Goal: Task Accomplishment & Management: Complete application form

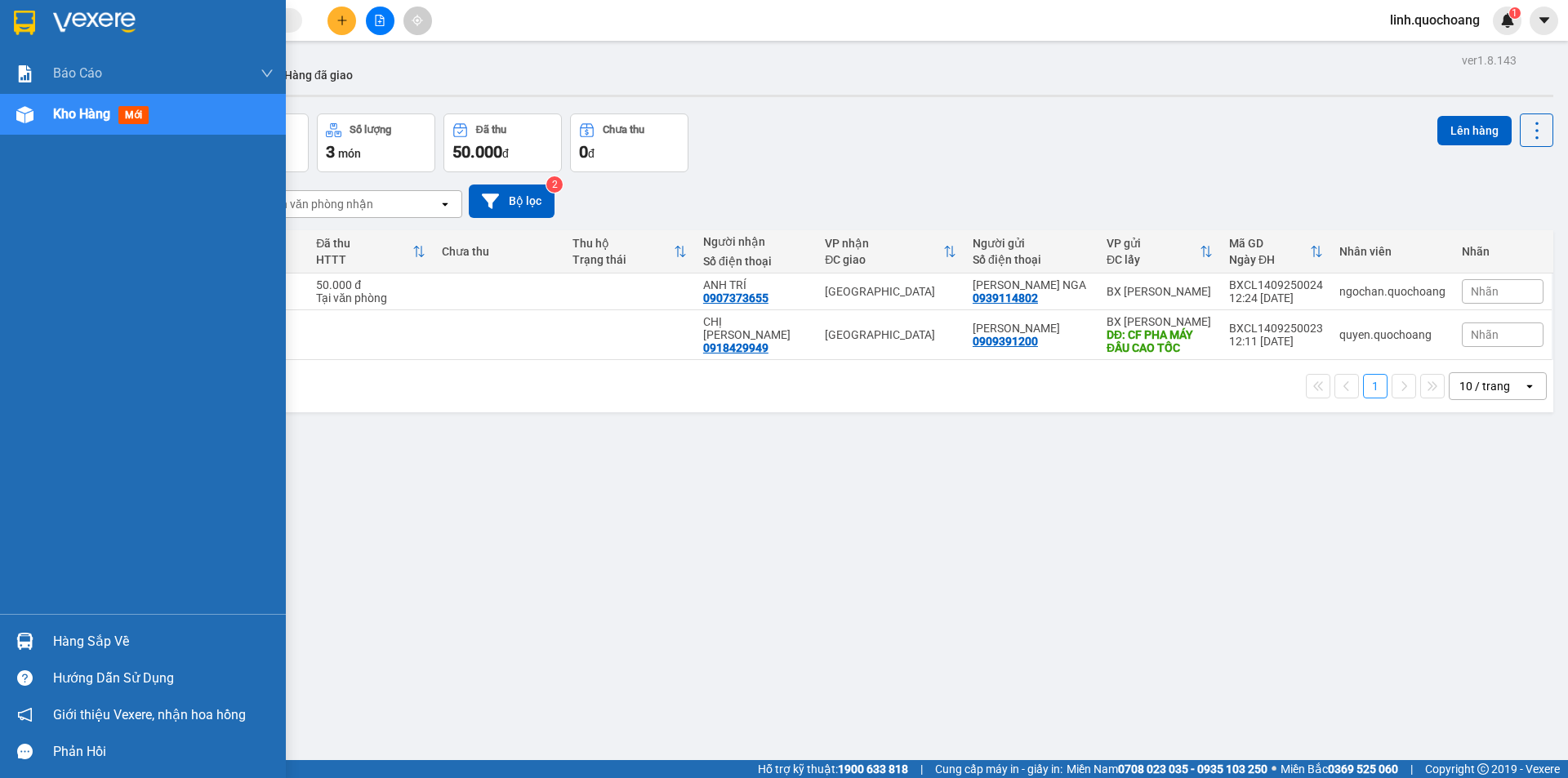
click at [78, 104] on div "Kho hàng mới" at bounding box center [104, 114] width 102 height 20
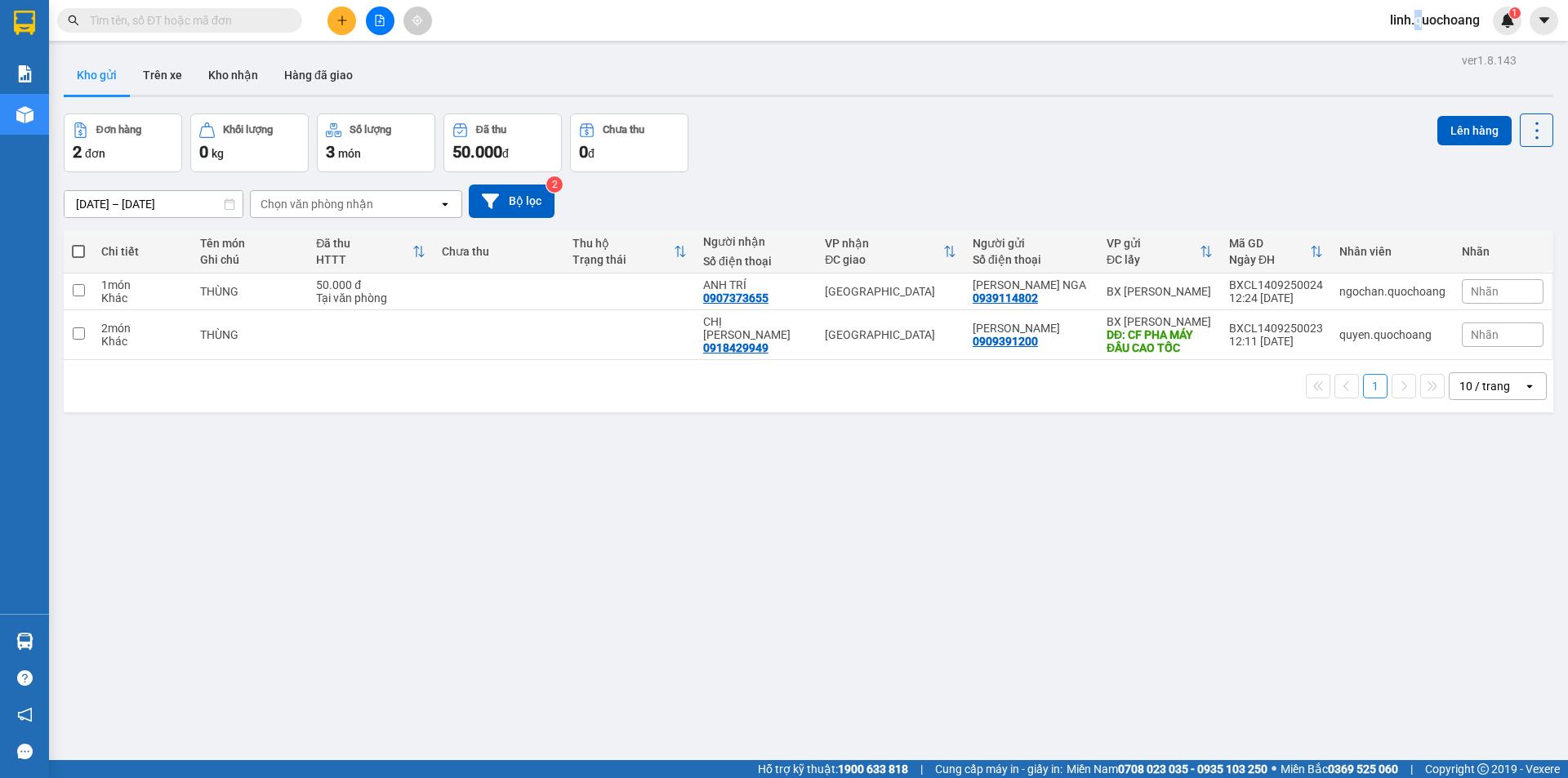
drag, startPoint x: 1414, startPoint y: 5, endPoint x: 1418, endPoint y: 17, distance: 12.6
click at [1418, 14] on div "Kết quả tìm kiếm ( 0 ) Bộ lọc No Data linh.quochoang 1" at bounding box center [784, 20] width 1568 height 41
click at [1421, 31] on span "linh.quochoang" at bounding box center [1435, 19] width 116 height 20
click at [1429, 18] on span "linh.quochoang" at bounding box center [1435, 19] width 116 height 20
click at [1426, 31] on div "linh.quochoang 1" at bounding box center [1449, 20] width 144 height 29
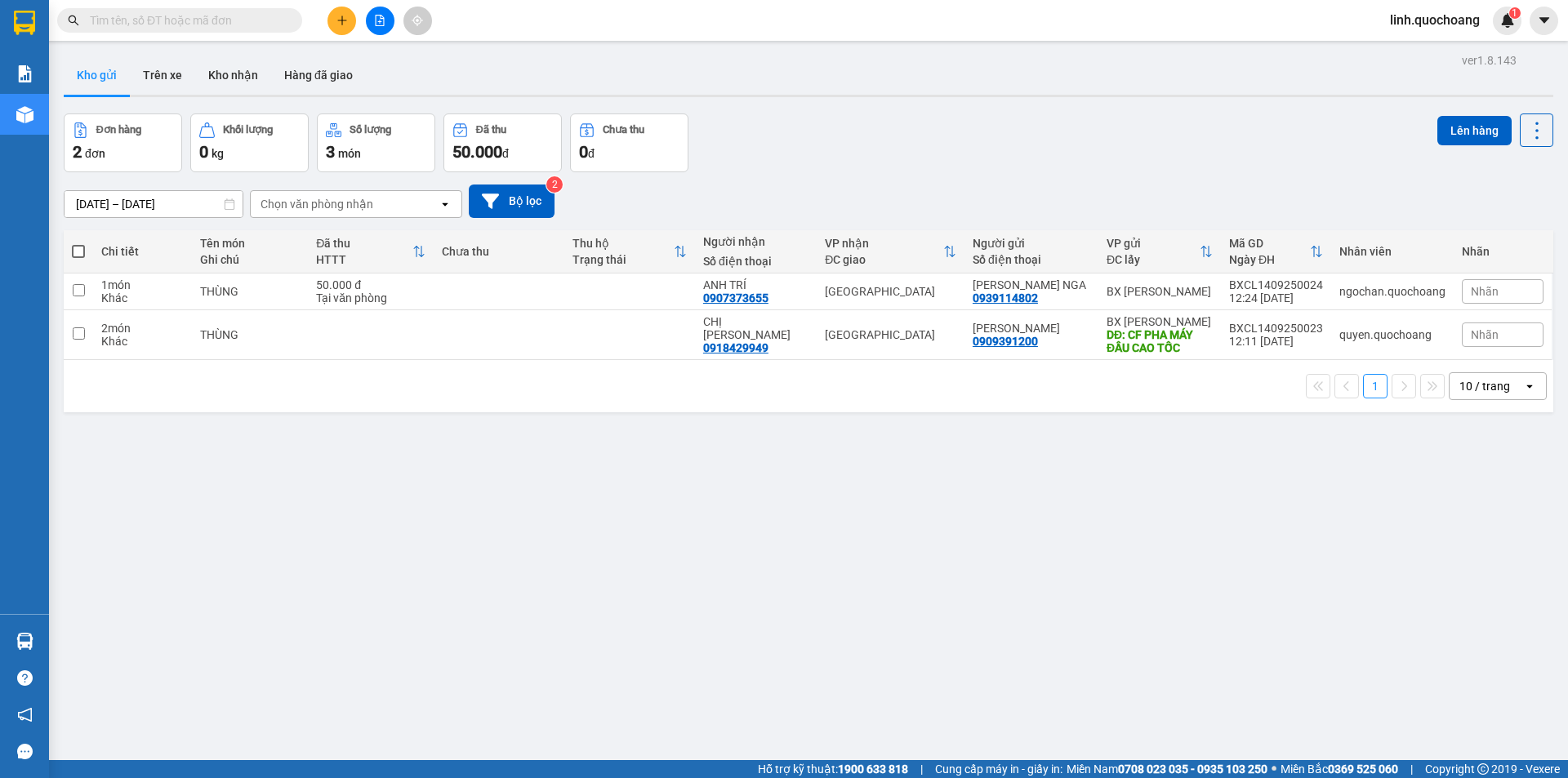
click at [1434, 18] on span "linh.quochoang" at bounding box center [1435, 19] width 116 height 20
click at [1429, 40] on li "Đăng xuất" at bounding box center [1433, 51] width 118 height 26
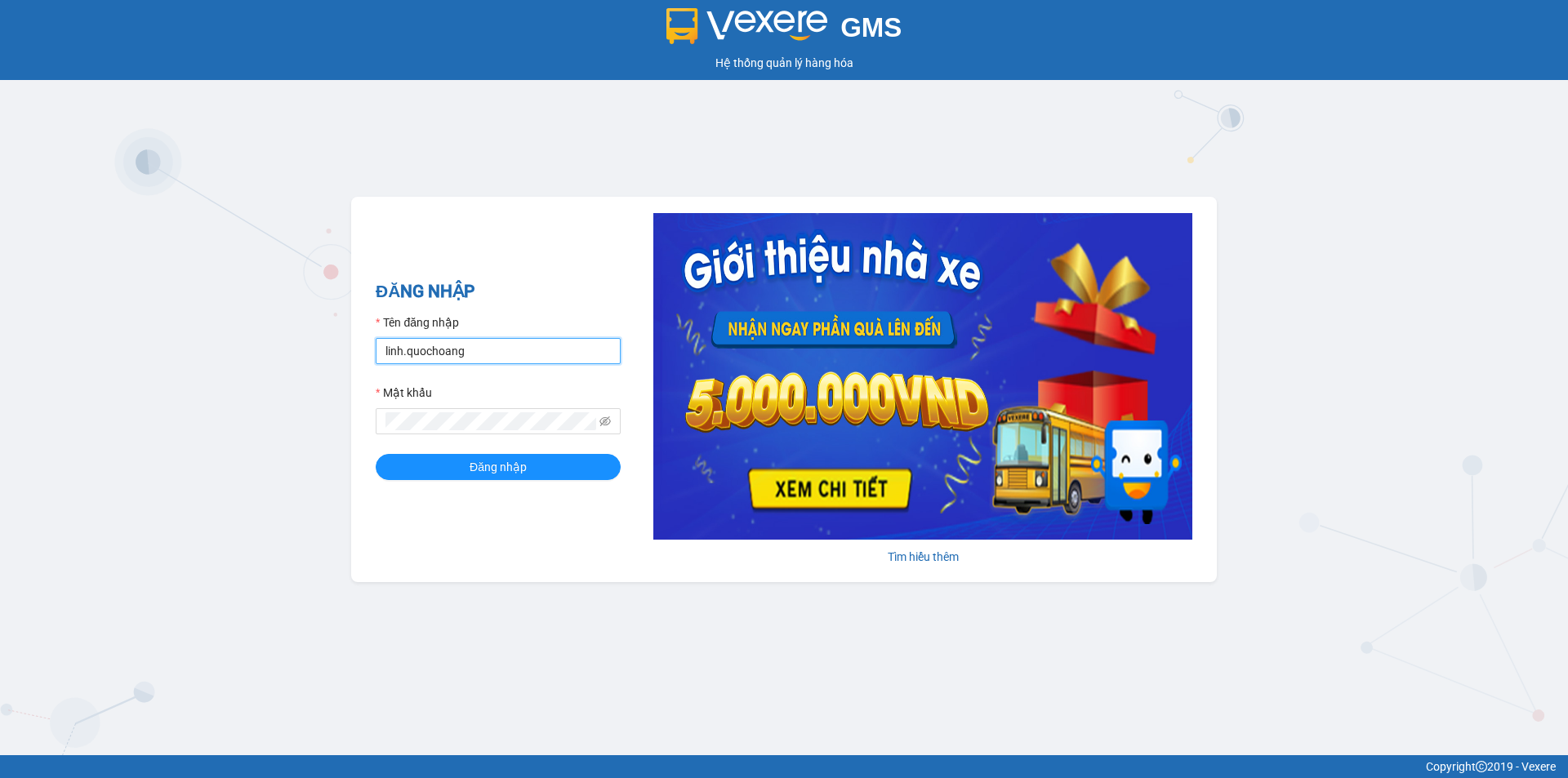
click at [584, 354] on input "linh.quochoang" at bounding box center [498, 351] width 245 height 26
type input "vy.quochoang"
click at [519, 477] on button "Đăng nhập" at bounding box center [498, 467] width 245 height 26
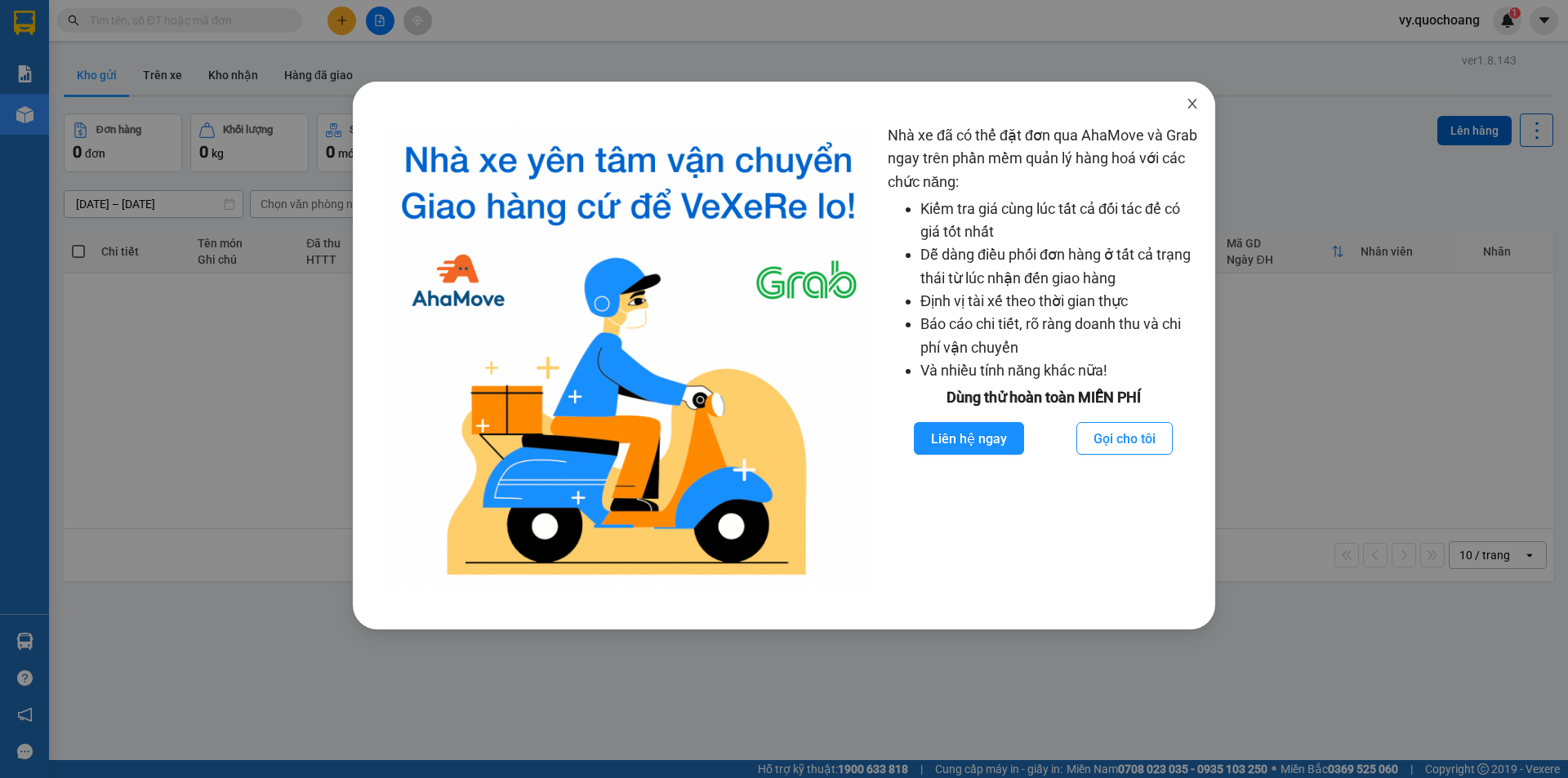
click at [1196, 106] on icon "close" at bounding box center [1192, 103] width 13 height 13
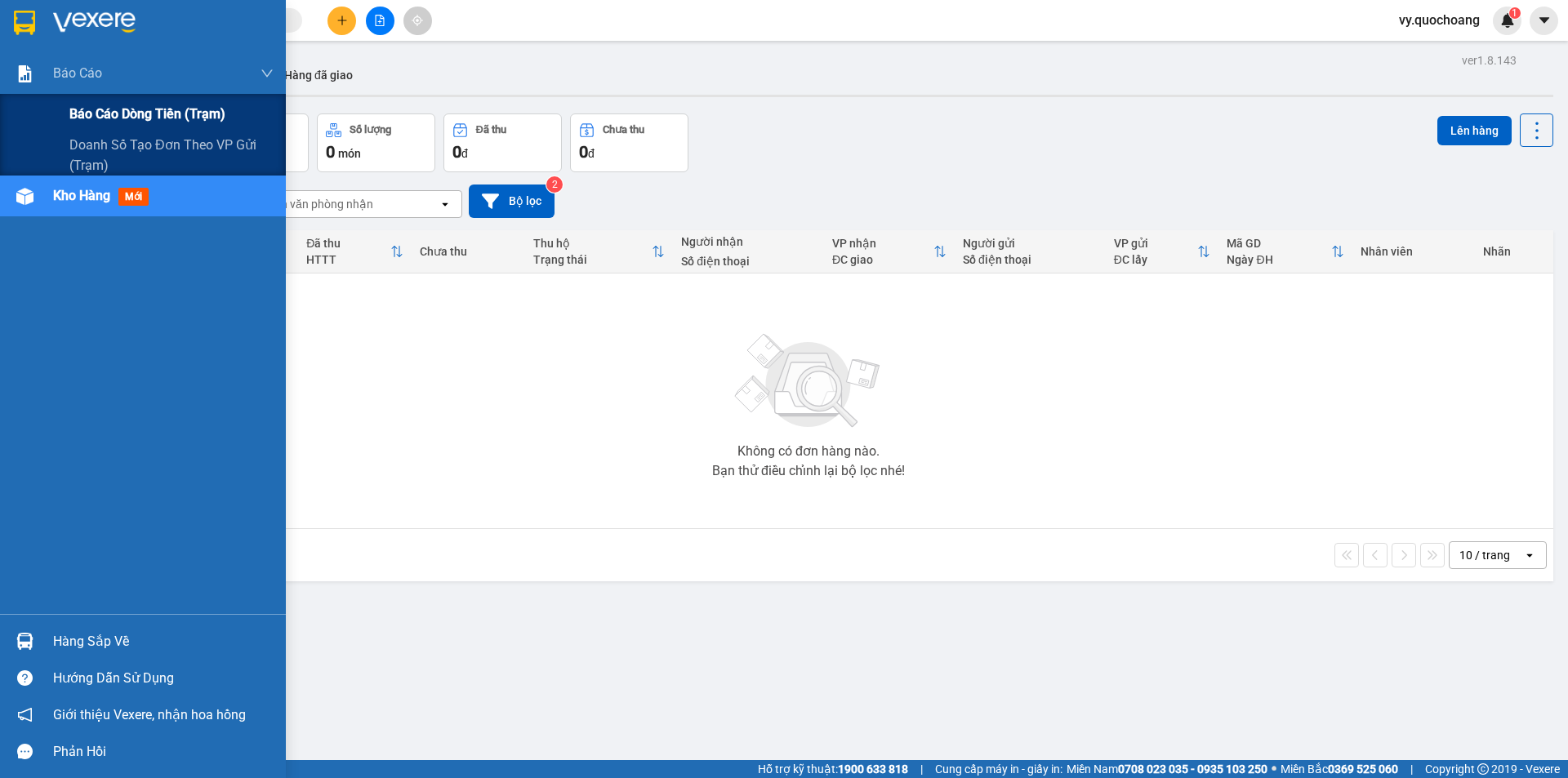
click at [101, 125] on div "Báo cáo dòng tiền (trạm)" at bounding box center [171, 114] width 204 height 41
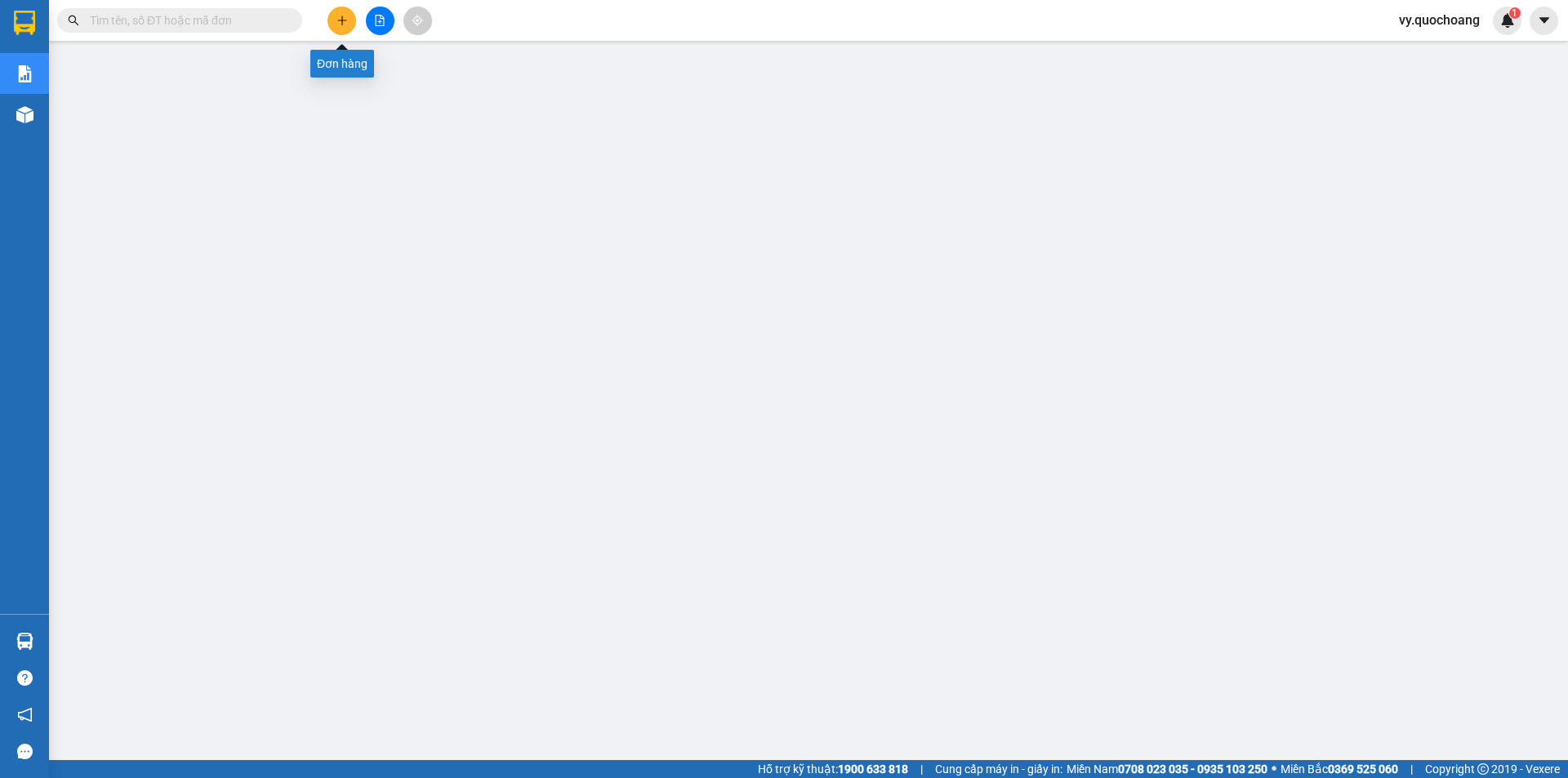
click at [339, 18] on icon "plus" at bounding box center [342, 20] width 11 height 11
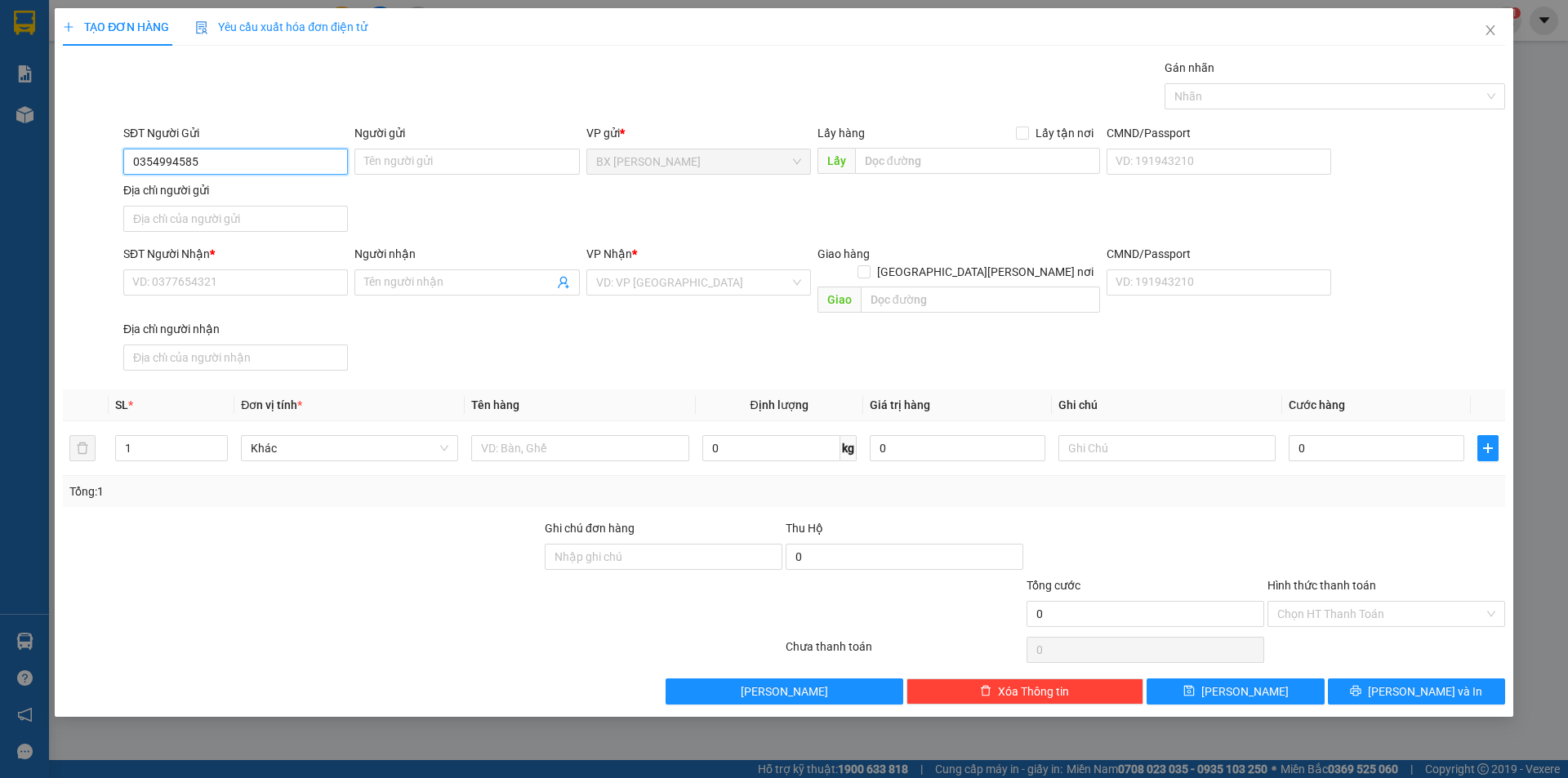
click at [173, 159] on input "0354994585" at bounding box center [235, 162] width 225 height 26
type input "0354997585"
click at [247, 187] on div "0354997585 - CHỊ HÒA" at bounding box center [235, 194] width 205 height 18
type input "CHỊ HÒA"
type input "0354997585"
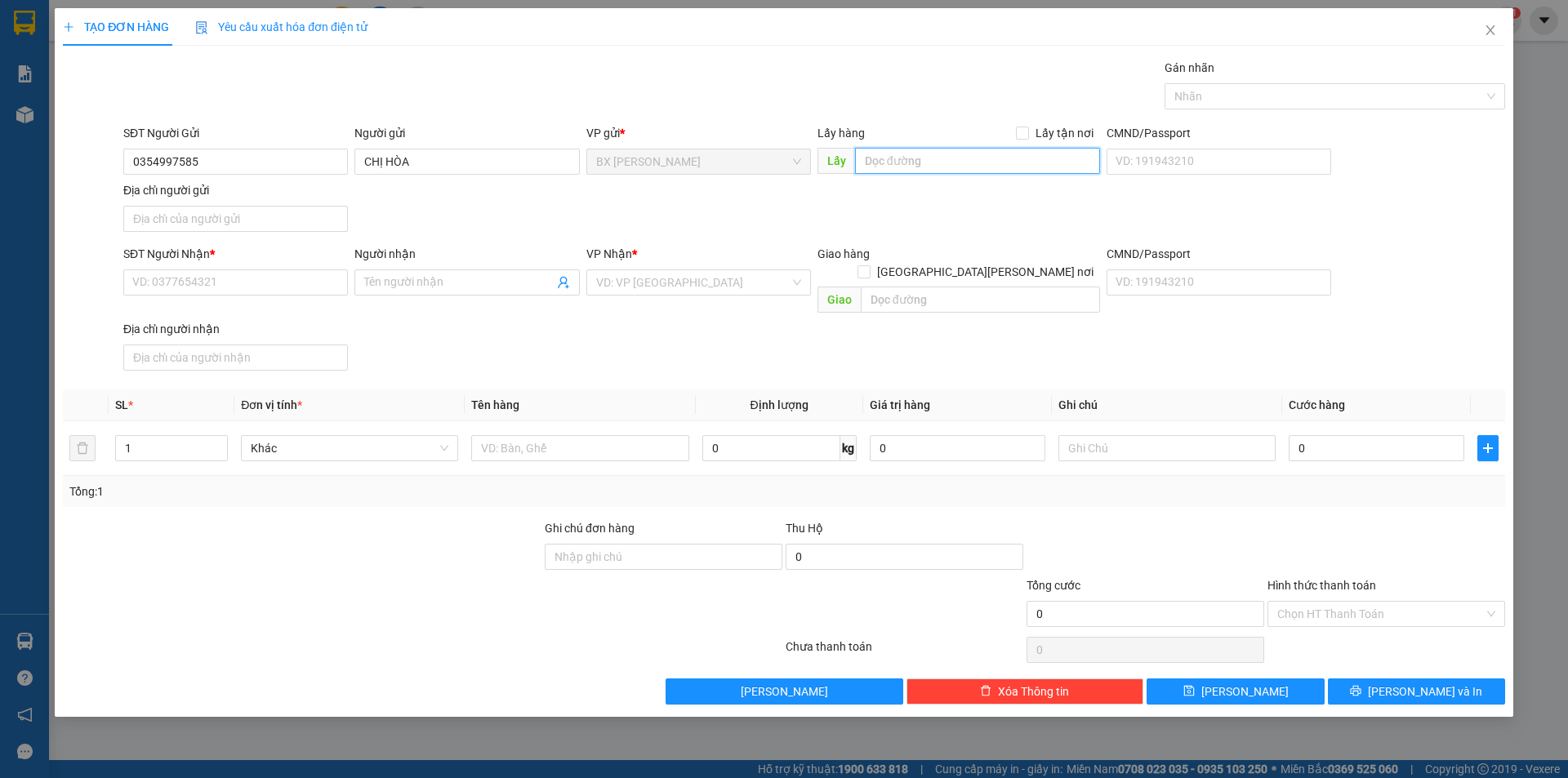
click at [904, 158] on input "text" at bounding box center [978, 161] width 245 height 26
type input "q"
type input "u"
click at [902, 156] on input "text" at bounding box center [978, 161] width 245 height 26
type input "q"
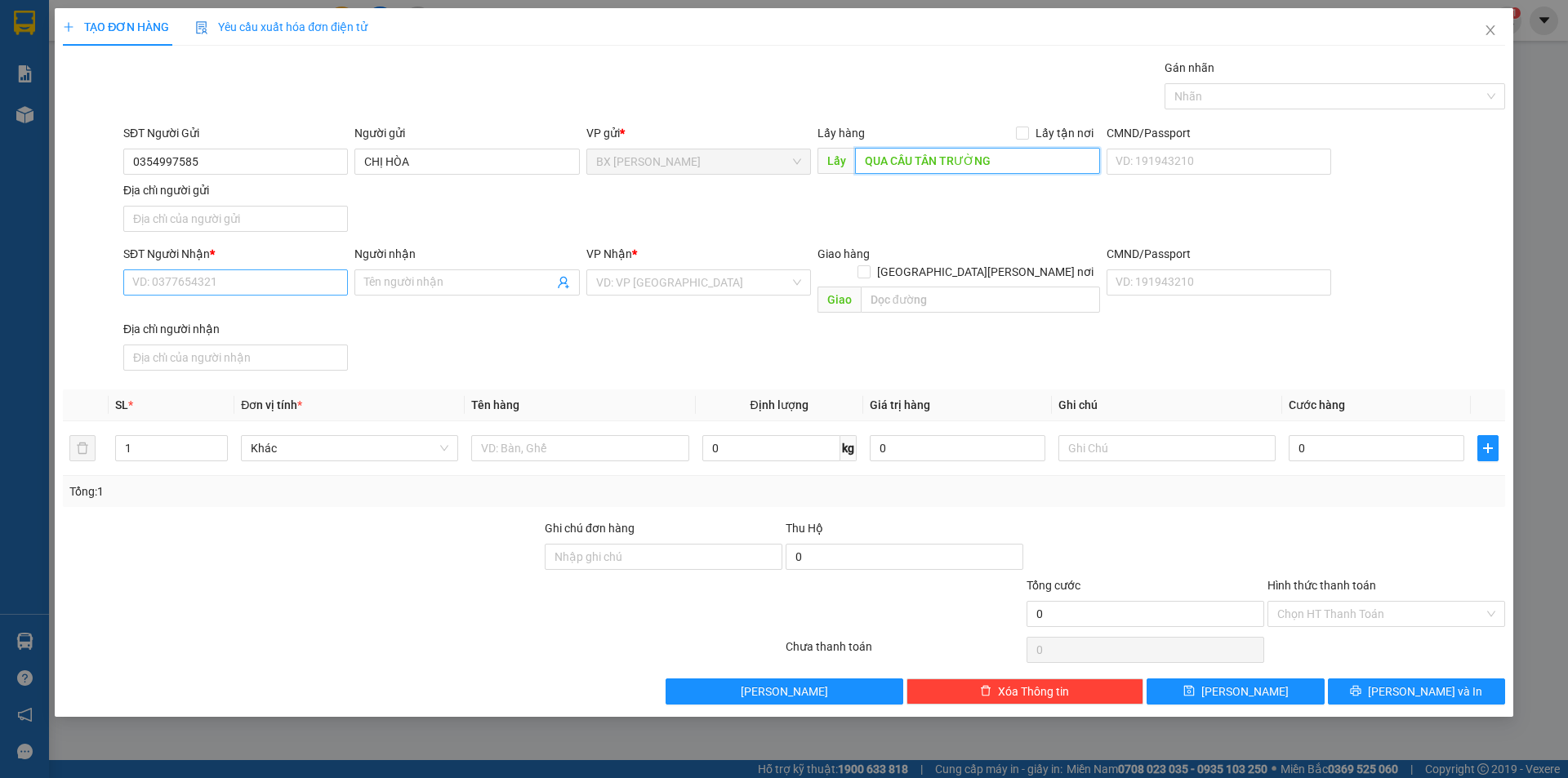
type input "QUA CẦU TÂN TRƯỜNG"
click at [247, 282] on input "SĐT Người Nhận *" at bounding box center [235, 282] width 225 height 26
type input "0989300234"
click at [169, 316] on div "0989300234 - CHỊ VÂN" at bounding box center [235, 315] width 205 height 18
type input "CHỊ VÂN"
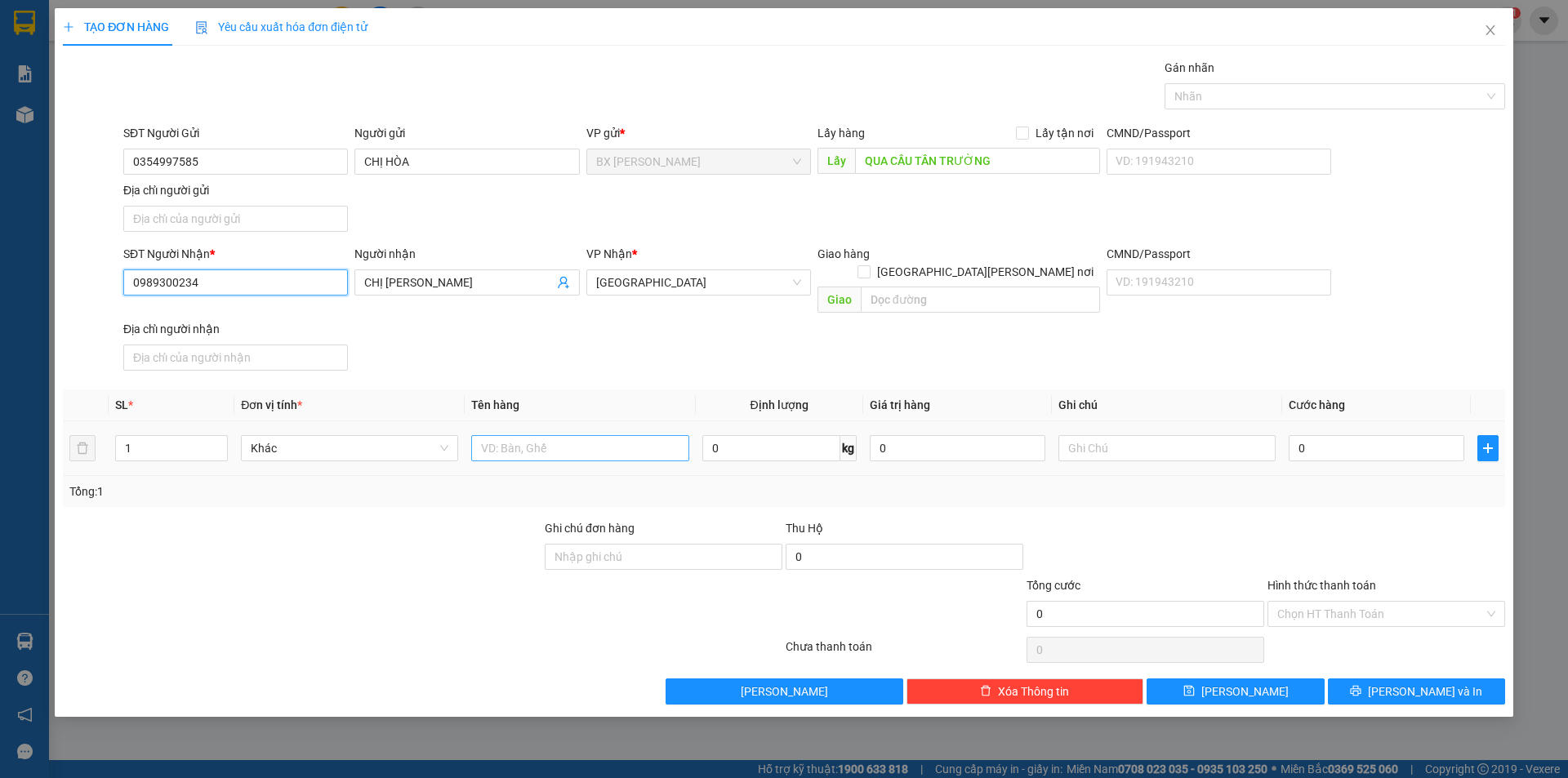
type input "0989300234"
click at [650, 435] on input "text" at bounding box center [580, 448] width 217 height 26
type input "THÙNG"
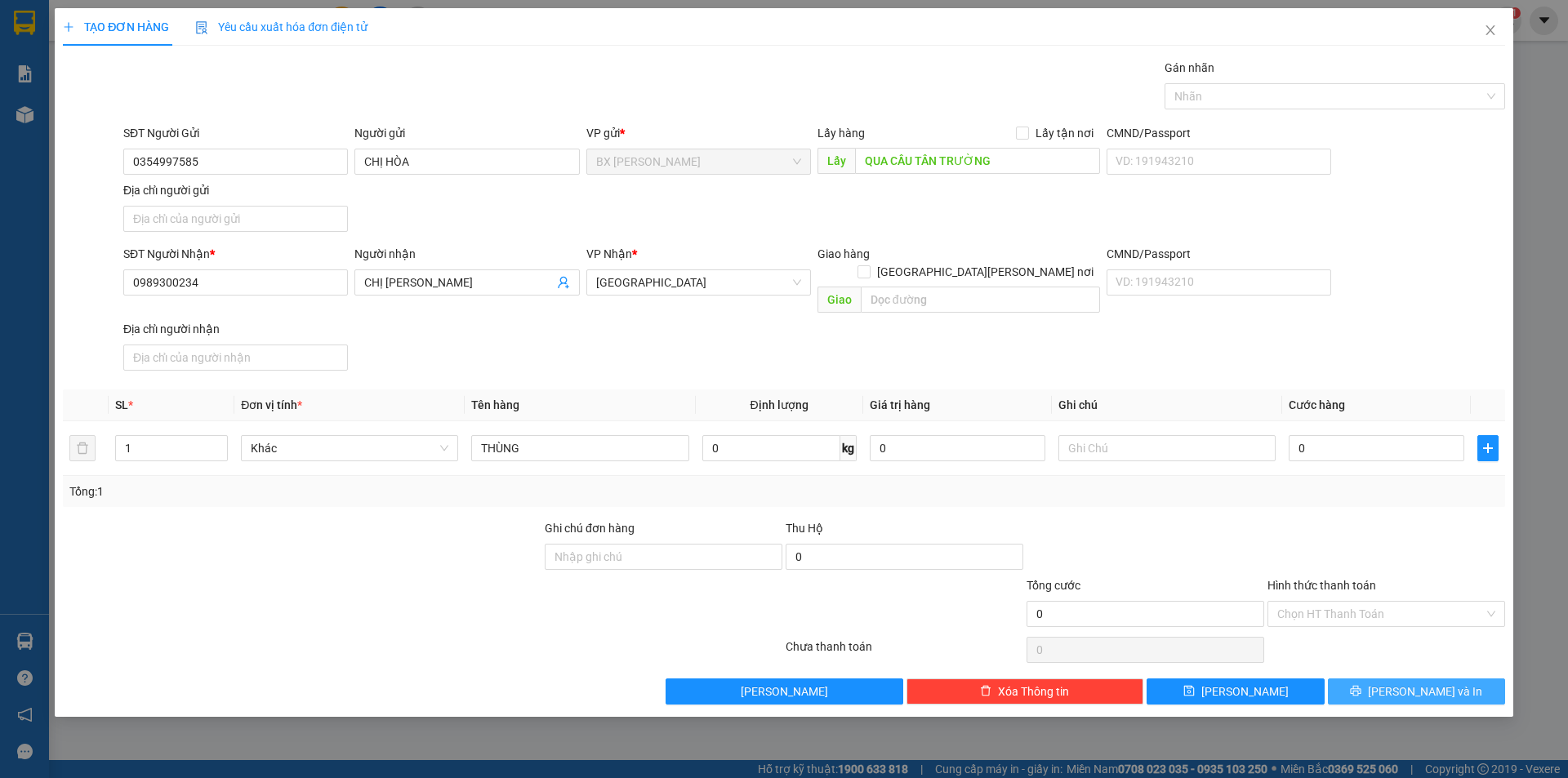
click at [1416, 683] on span "Lưu và In" at bounding box center [1425, 691] width 115 height 18
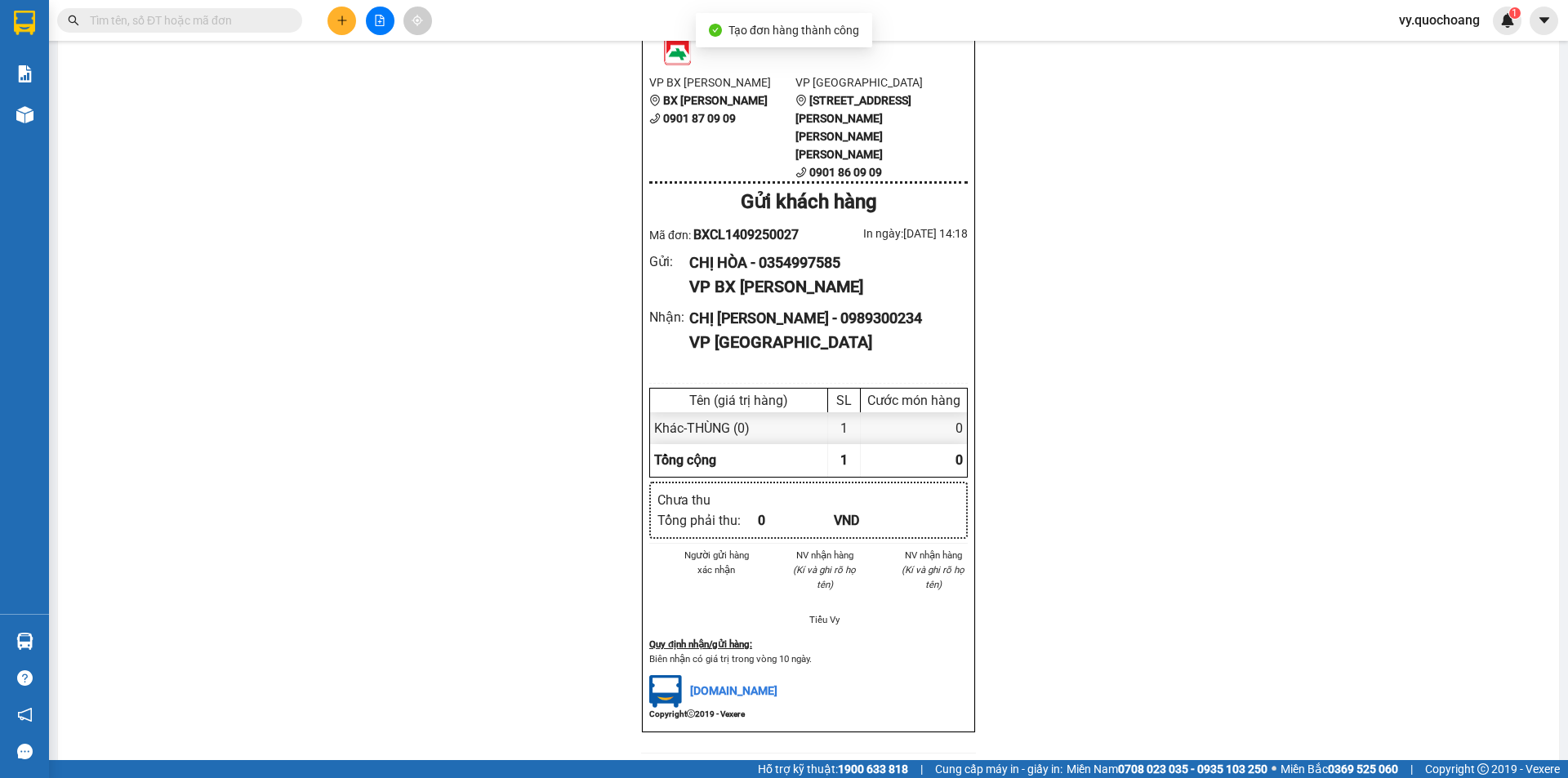
scroll to position [563, 0]
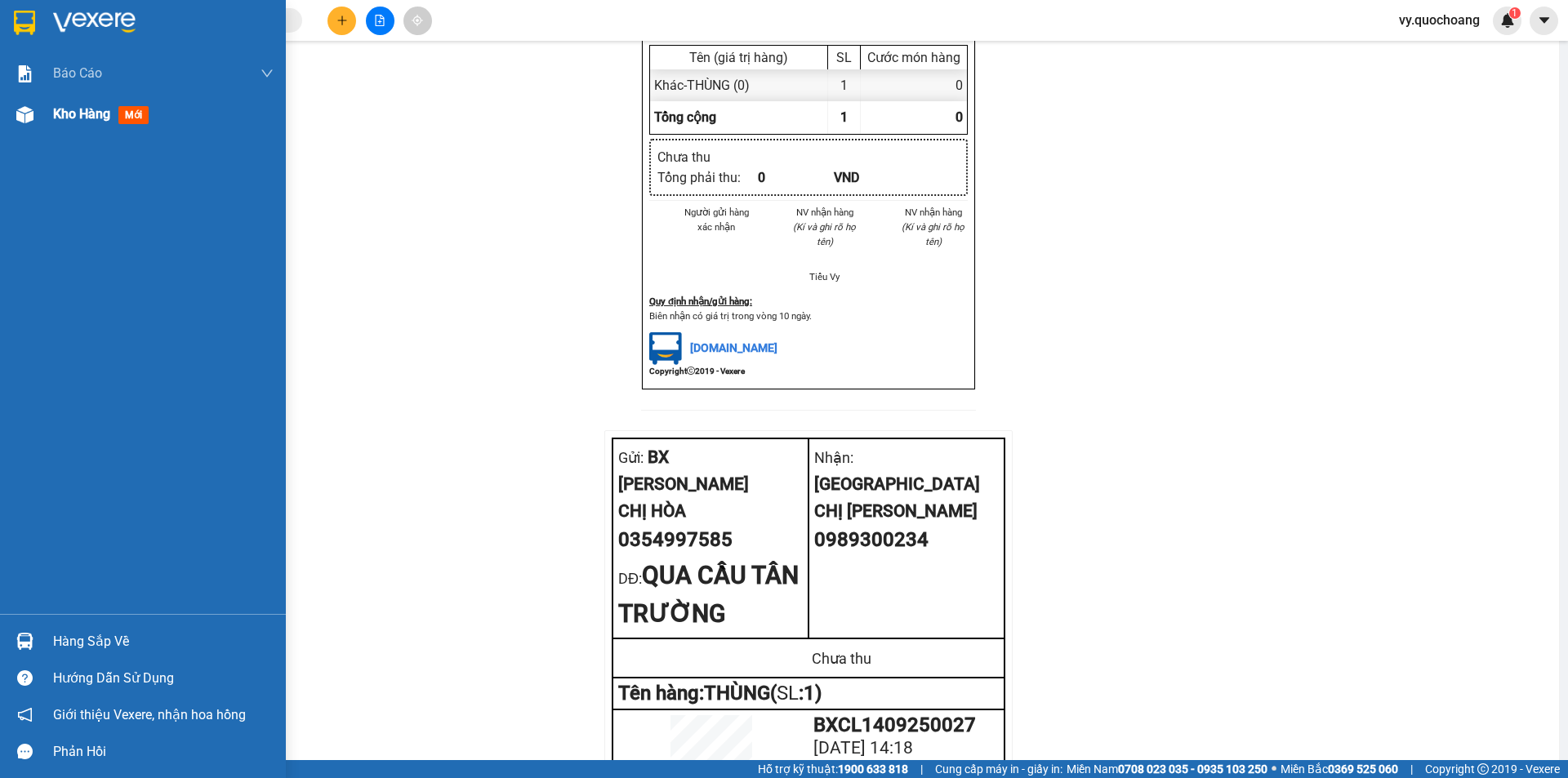
click at [17, 124] on div at bounding box center [24, 115] width 29 height 29
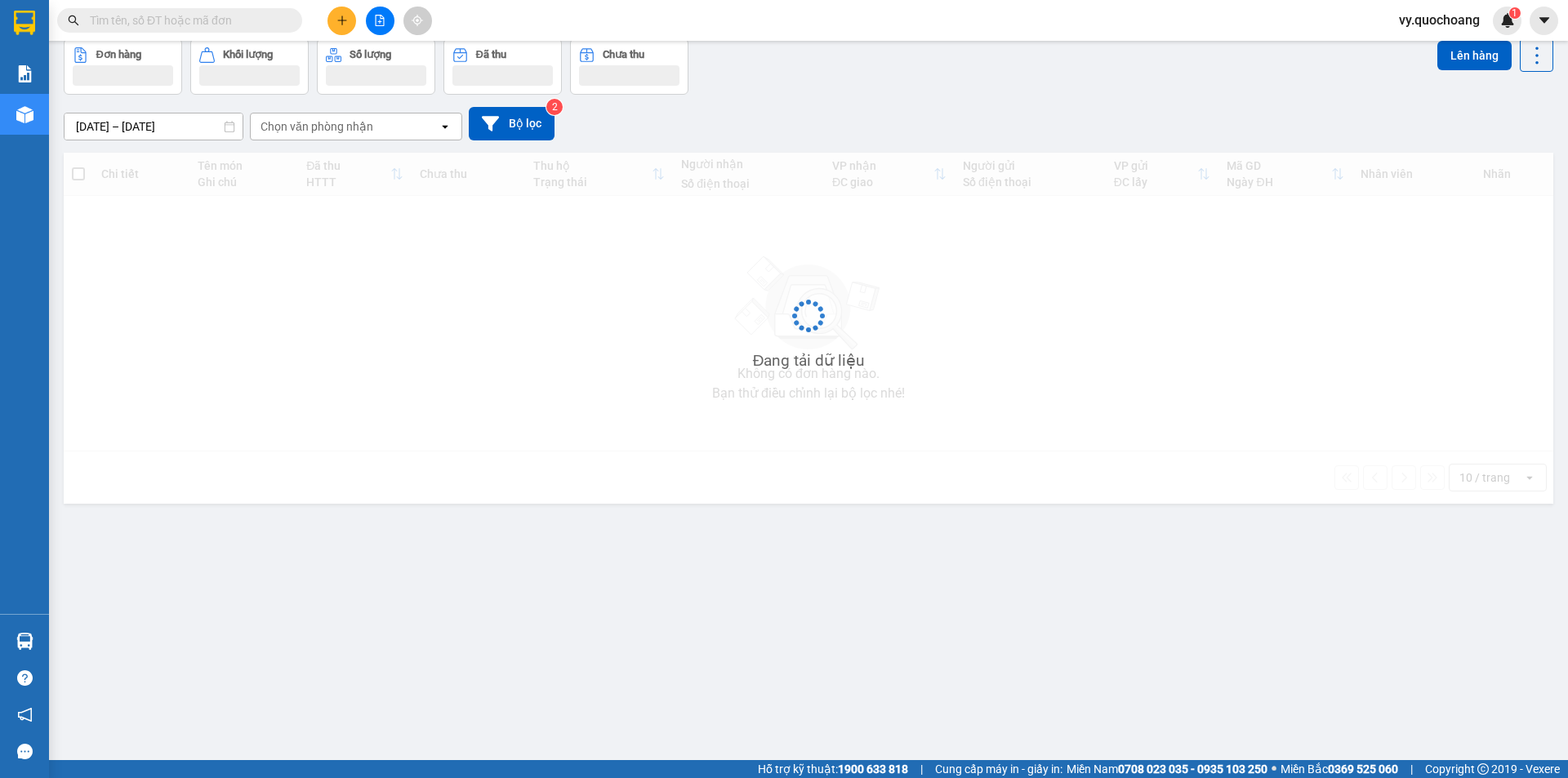
scroll to position [75, 0]
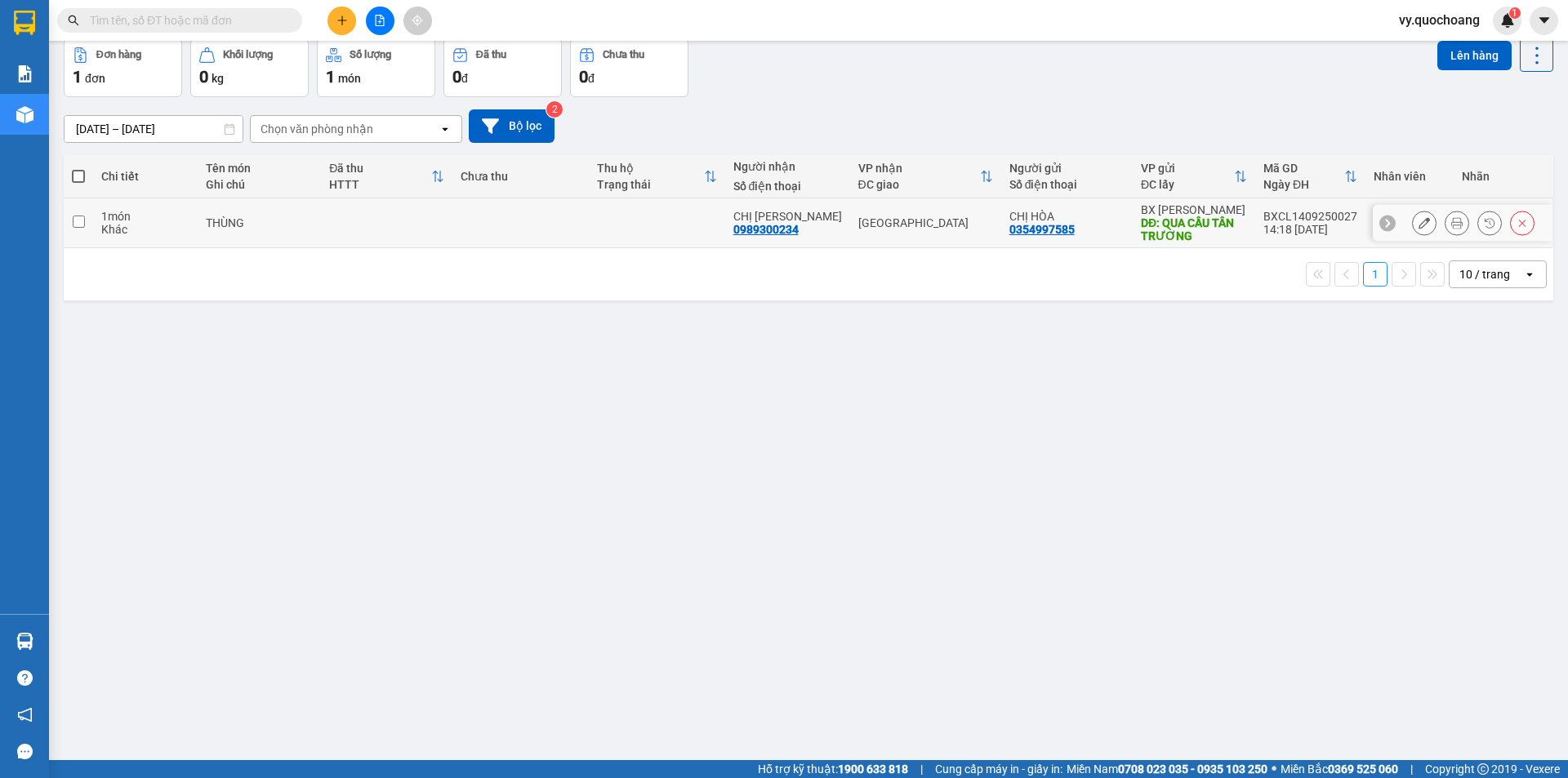
click at [328, 216] on td at bounding box center [387, 223] width 131 height 50
checkbox input "true"
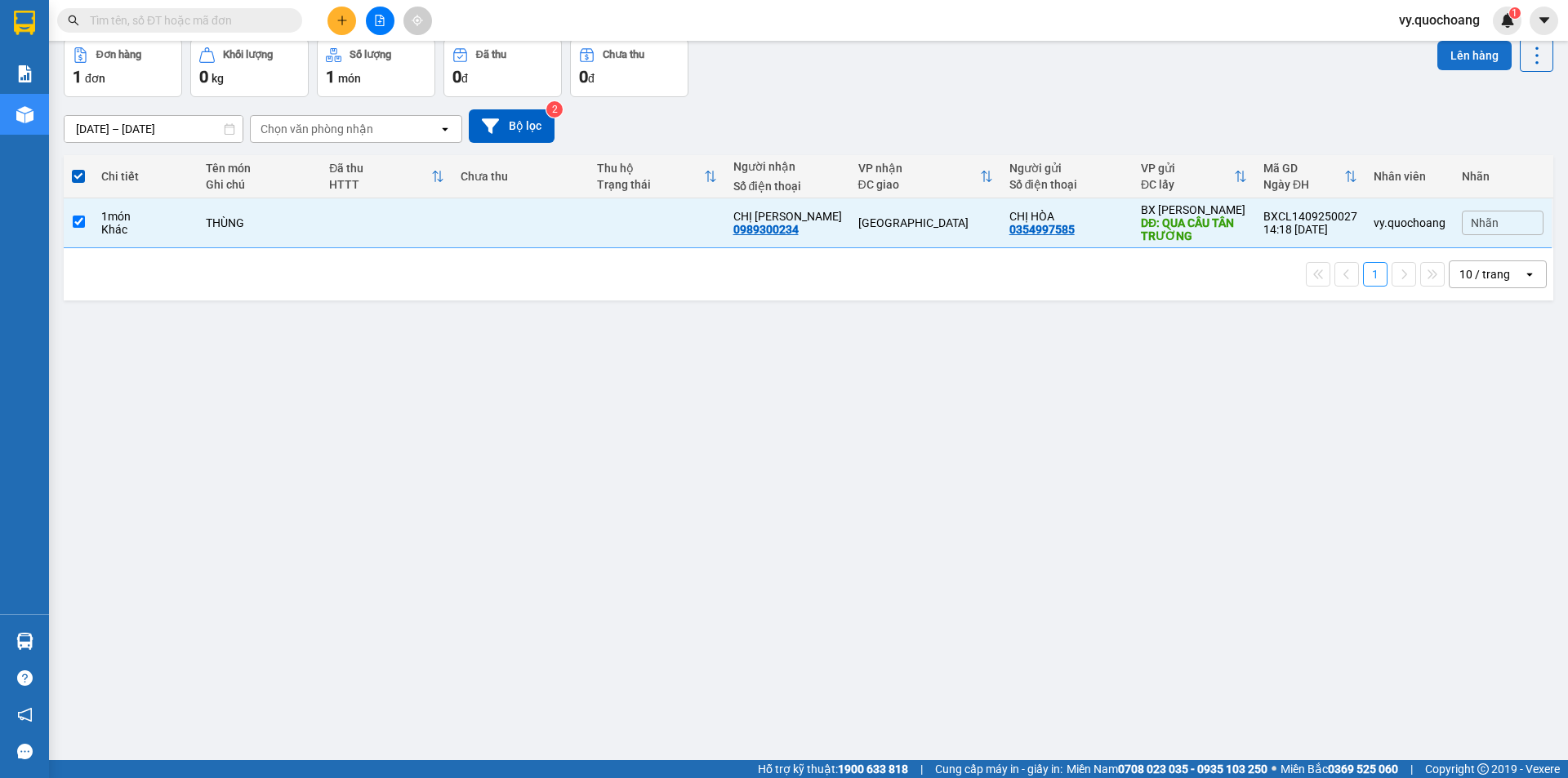
click at [1482, 41] on button "Lên hàng" at bounding box center [1474, 56] width 74 height 30
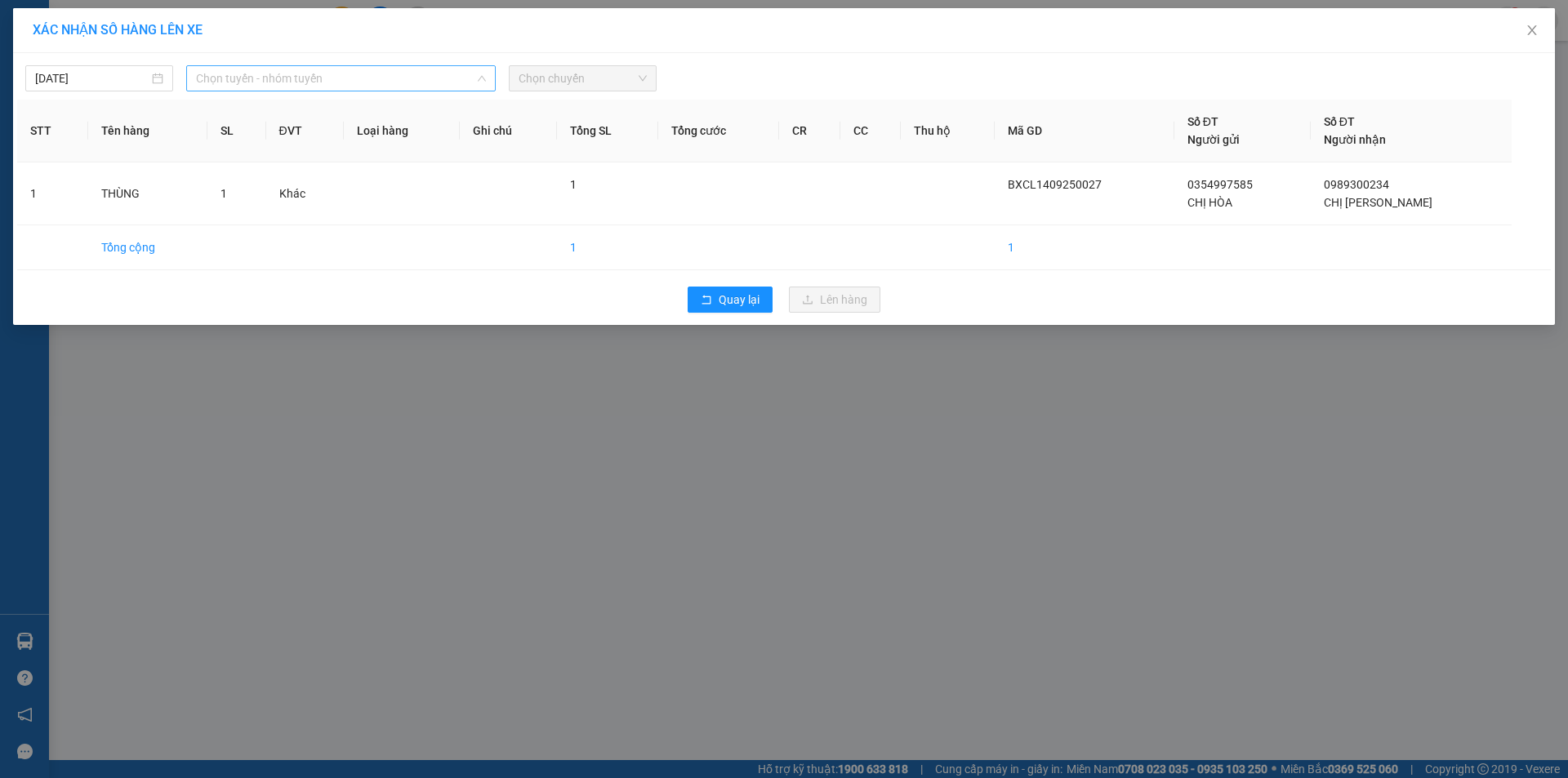
click at [327, 69] on span "Chọn tuyến - nhóm tuyến" at bounding box center [341, 79] width 290 height 24
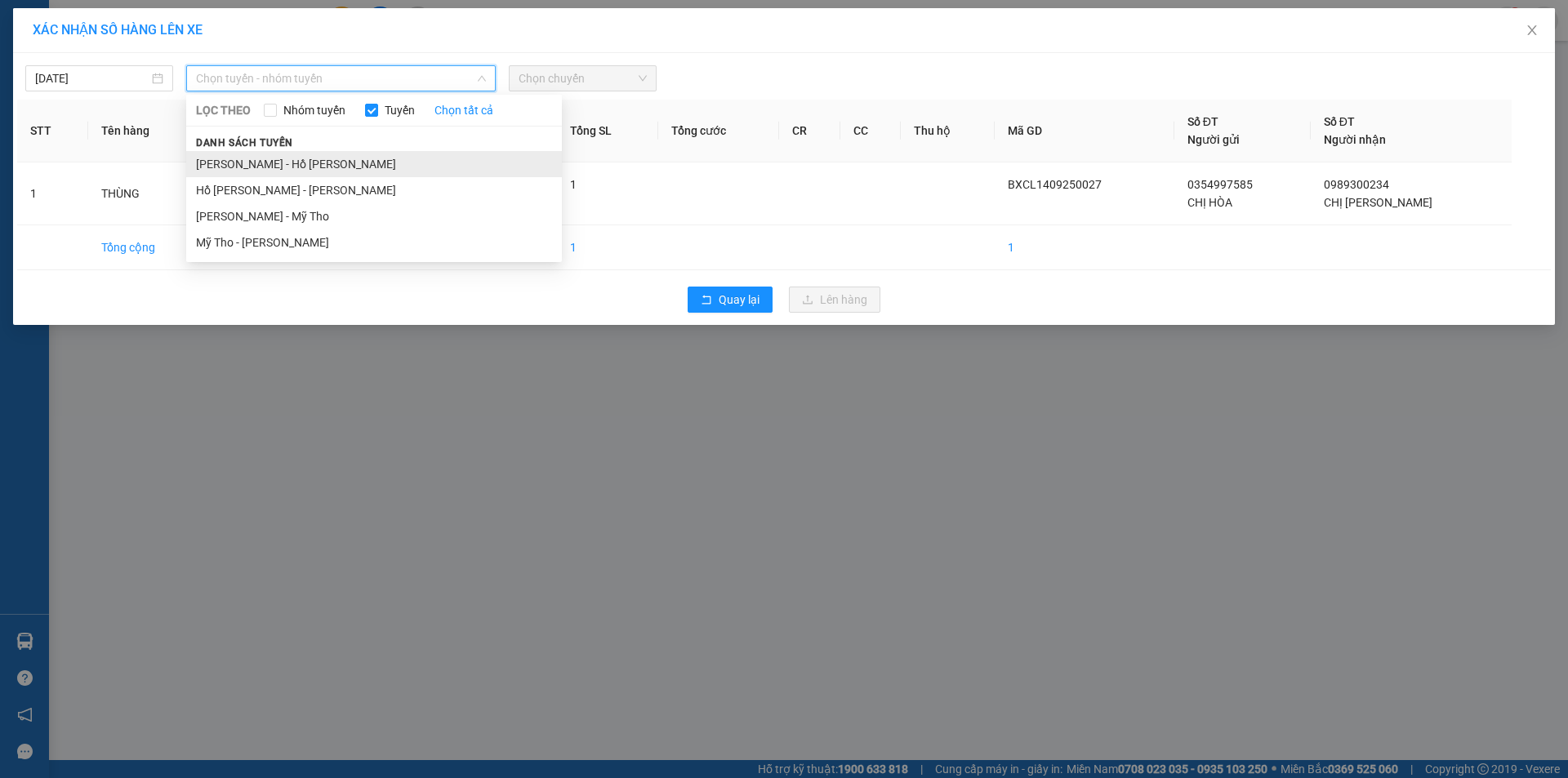
click at [325, 168] on li "Cao Lãnh - Hồ Chí Minh" at bounding box center [374, 164] width 376 height 26
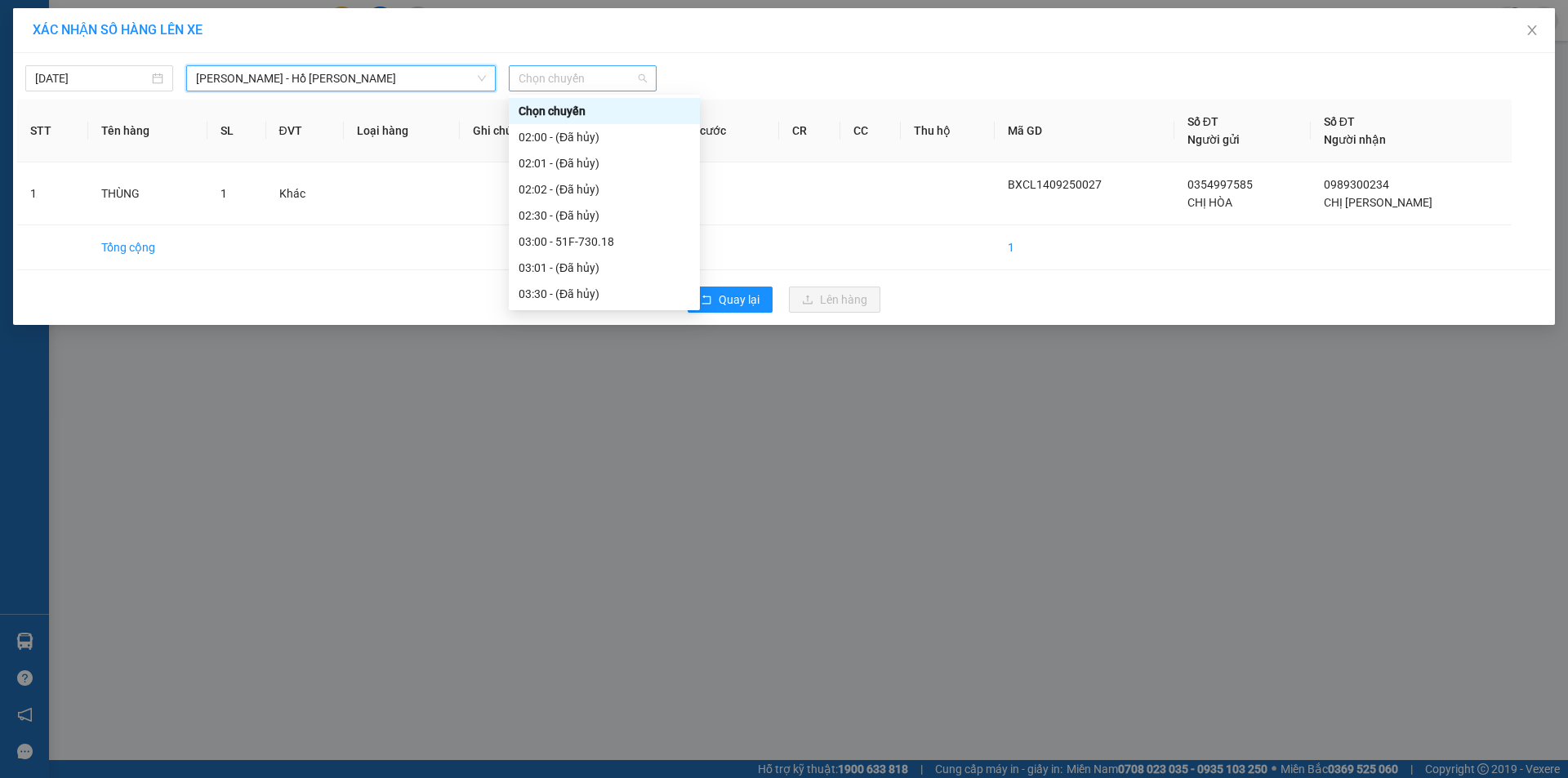
click at [580, 80] on span "Chọn chuyến" at bounding box center [582, 79] width 129 height 24
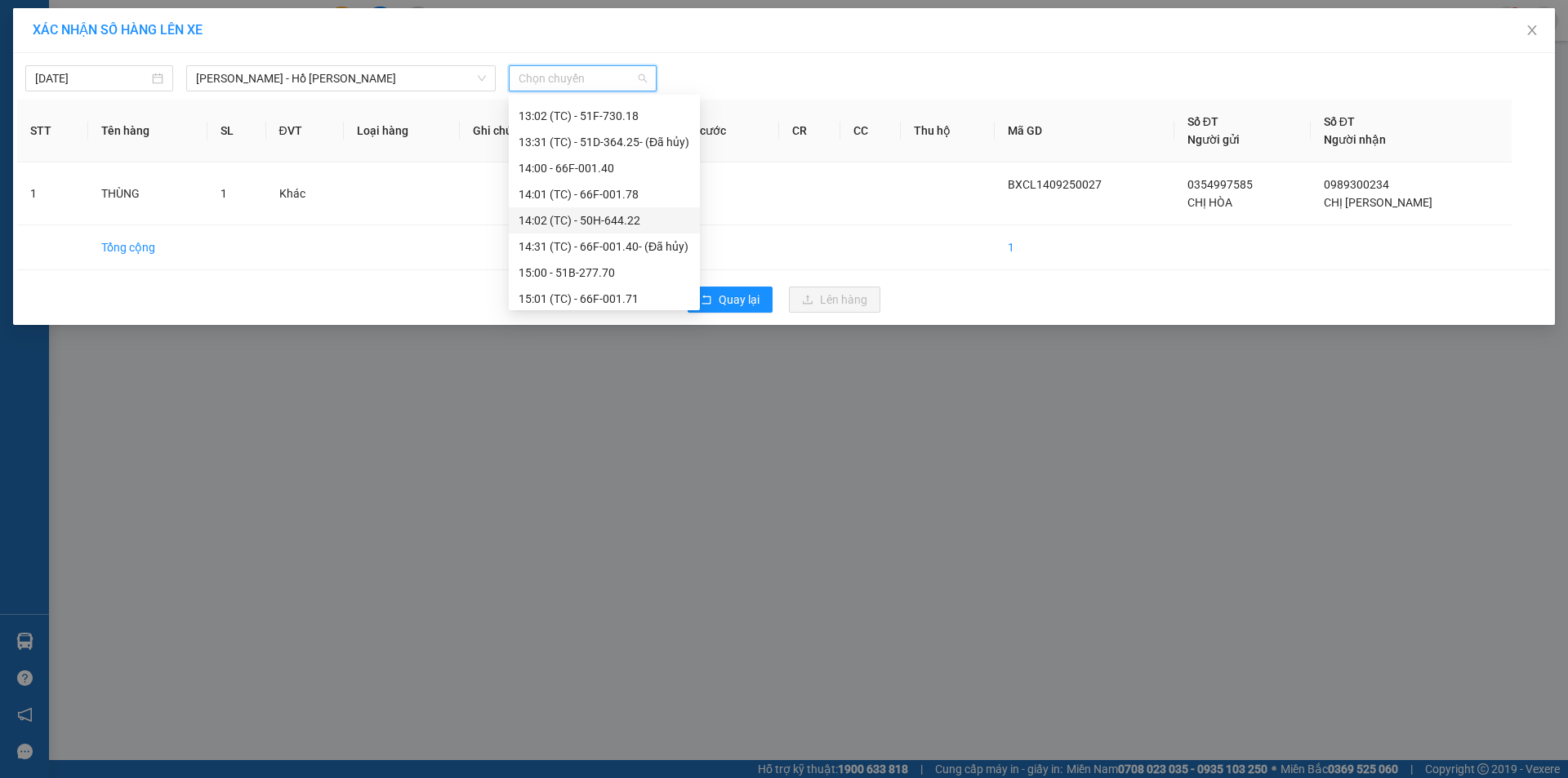
scroll to position [572, 0]
click at [605, 111] on div "13:01 (TC) - 51D-364.25" at bounding box center [604, 114] width 171 height 18
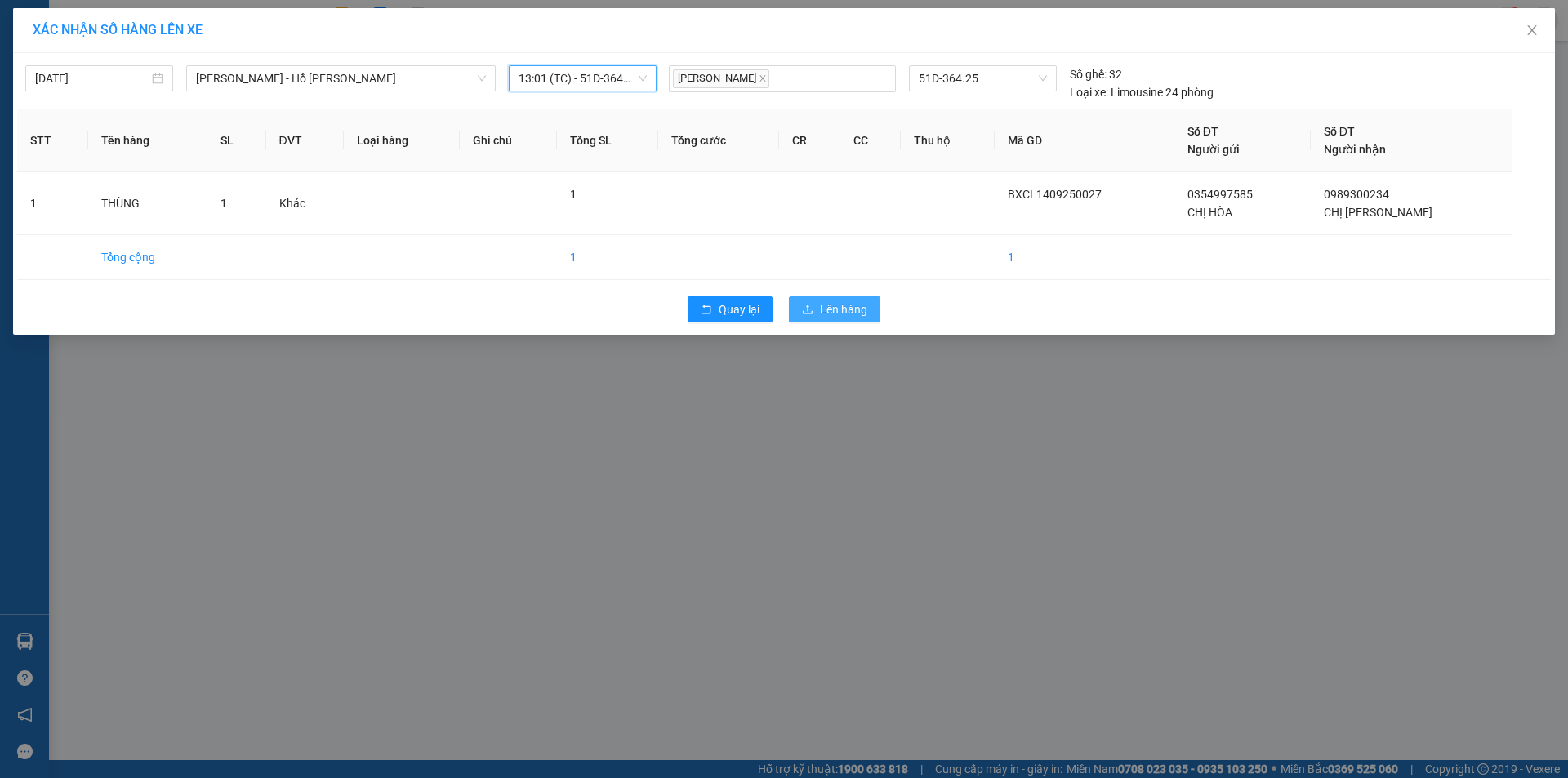
click at [820, 318] on button "Lên hàng" at bounding box center [834, 309] width 92 height 26
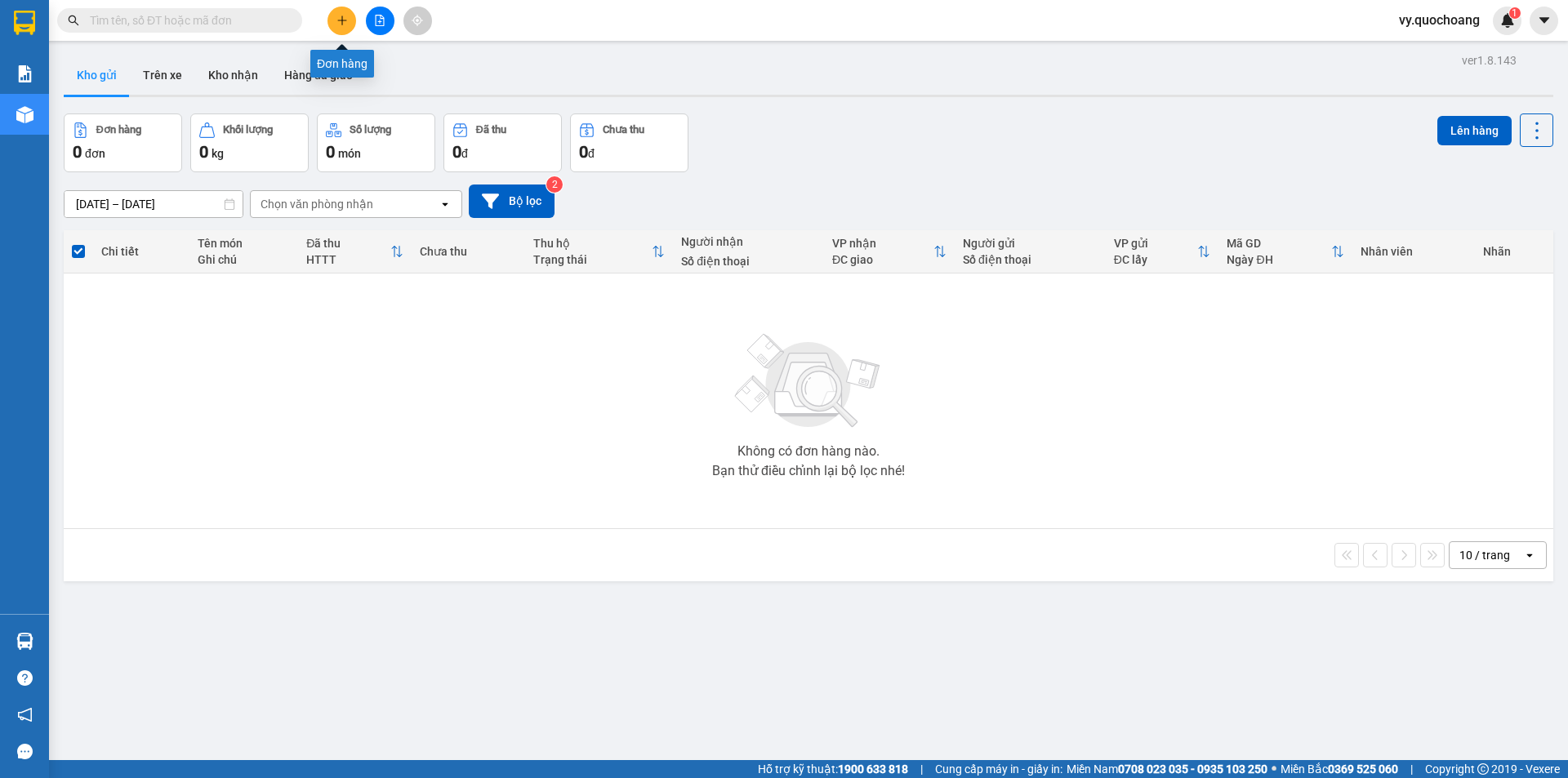
click at [338, 24] on icon "plus" at bounding box center [342, 20] width 11 height 11
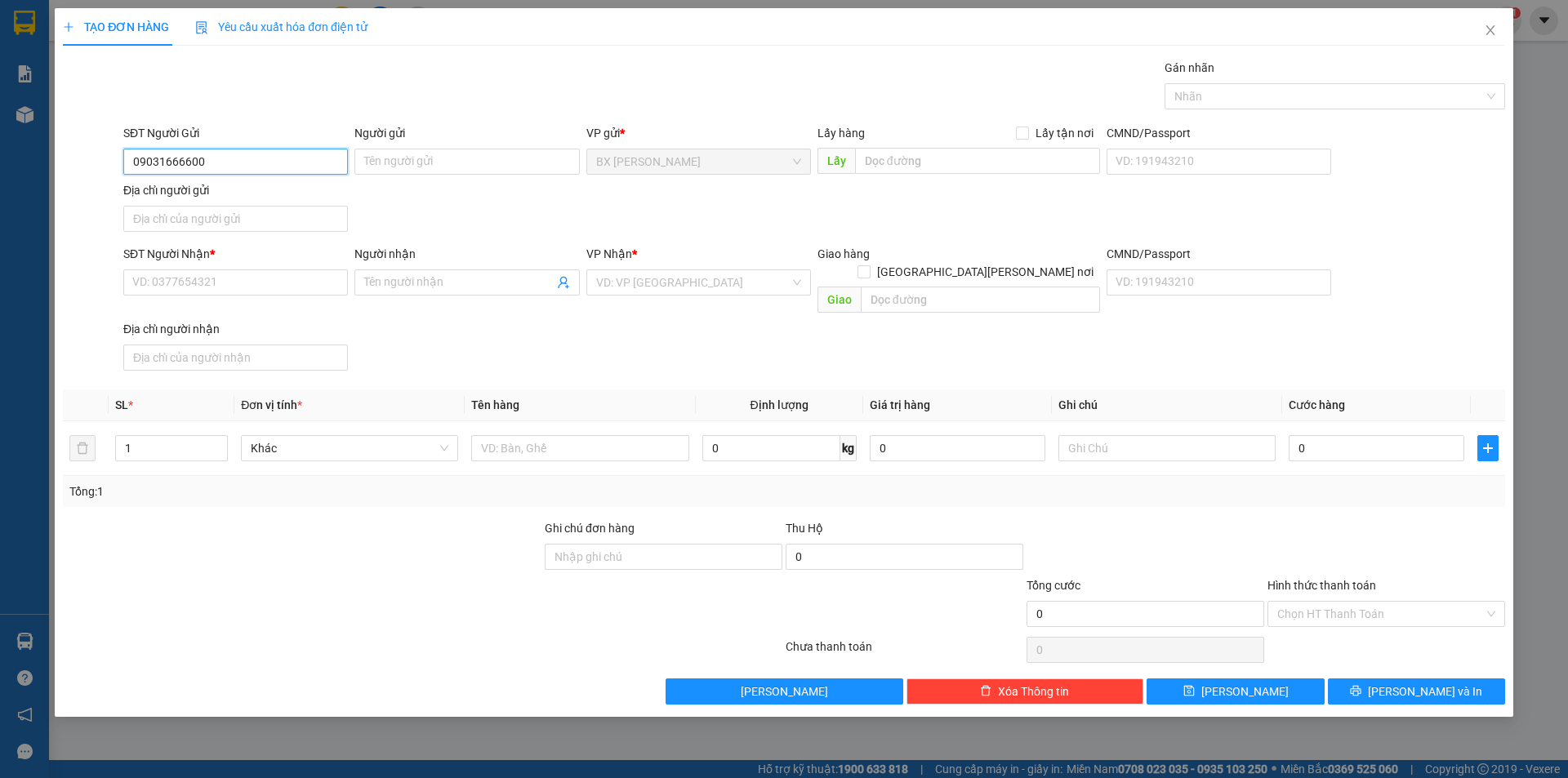
click at [182, 159] on input "09031666600" at bounding box center [235, 162] width 225 height 26
type input "0903166600"
click at [235, 198] on div "0903166600 - NGUYỄN ĐĂNG KHOA" at bounding box center [258, 194] width 251 height 18
type input "NGUYỄN ĐĂNG KHOA"
type input "0903166600"
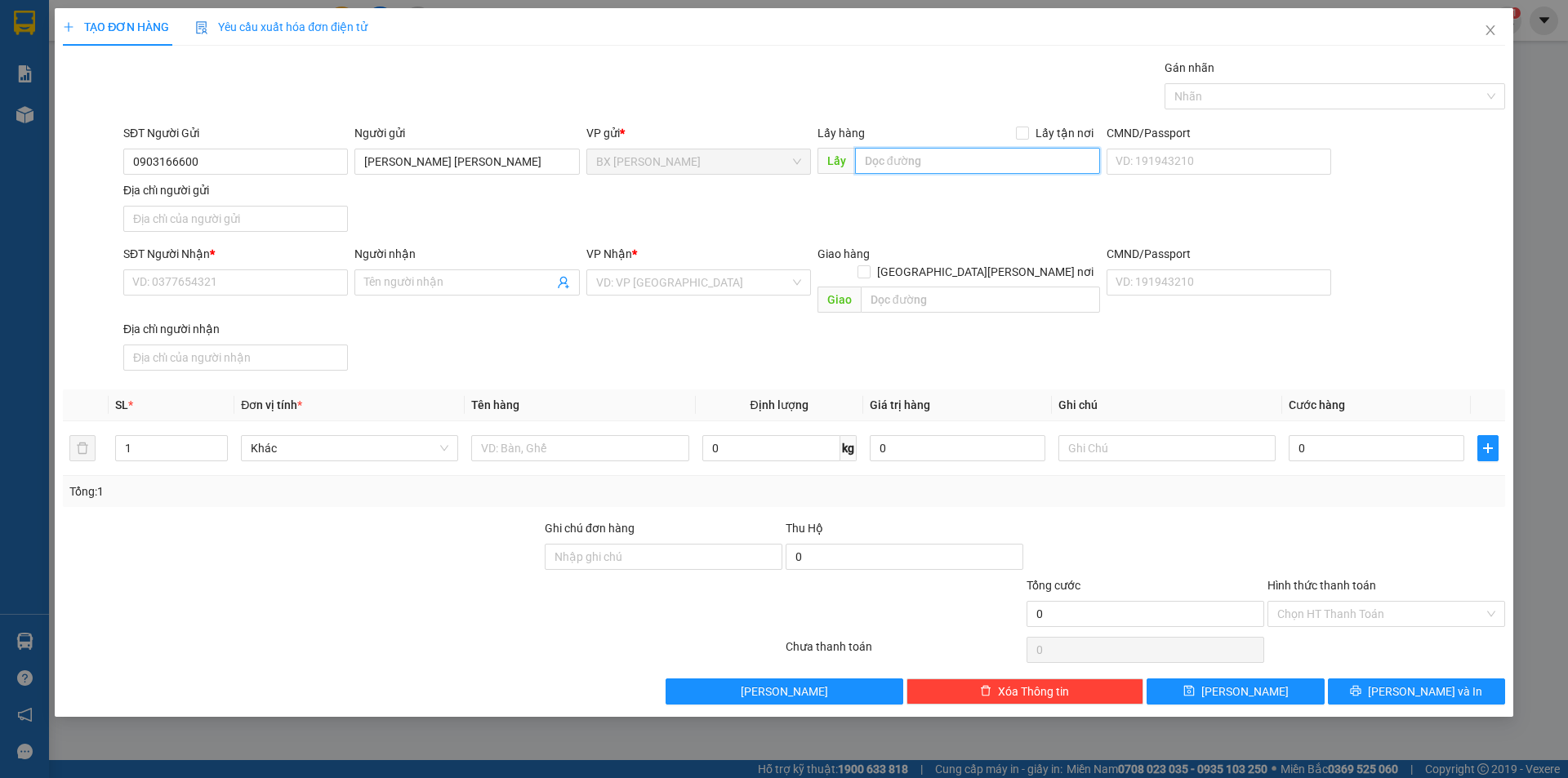
click at [1007, 170] on input "text" at bounding box center [978, 161] width 245 height 26
type input "VỰA TRUNG CHÁNH-TÂN TRƯỜNG"
click at [186, 276] on input "SĐT Người Nhận *" at bounding box center [235, 282] width 225 height 26
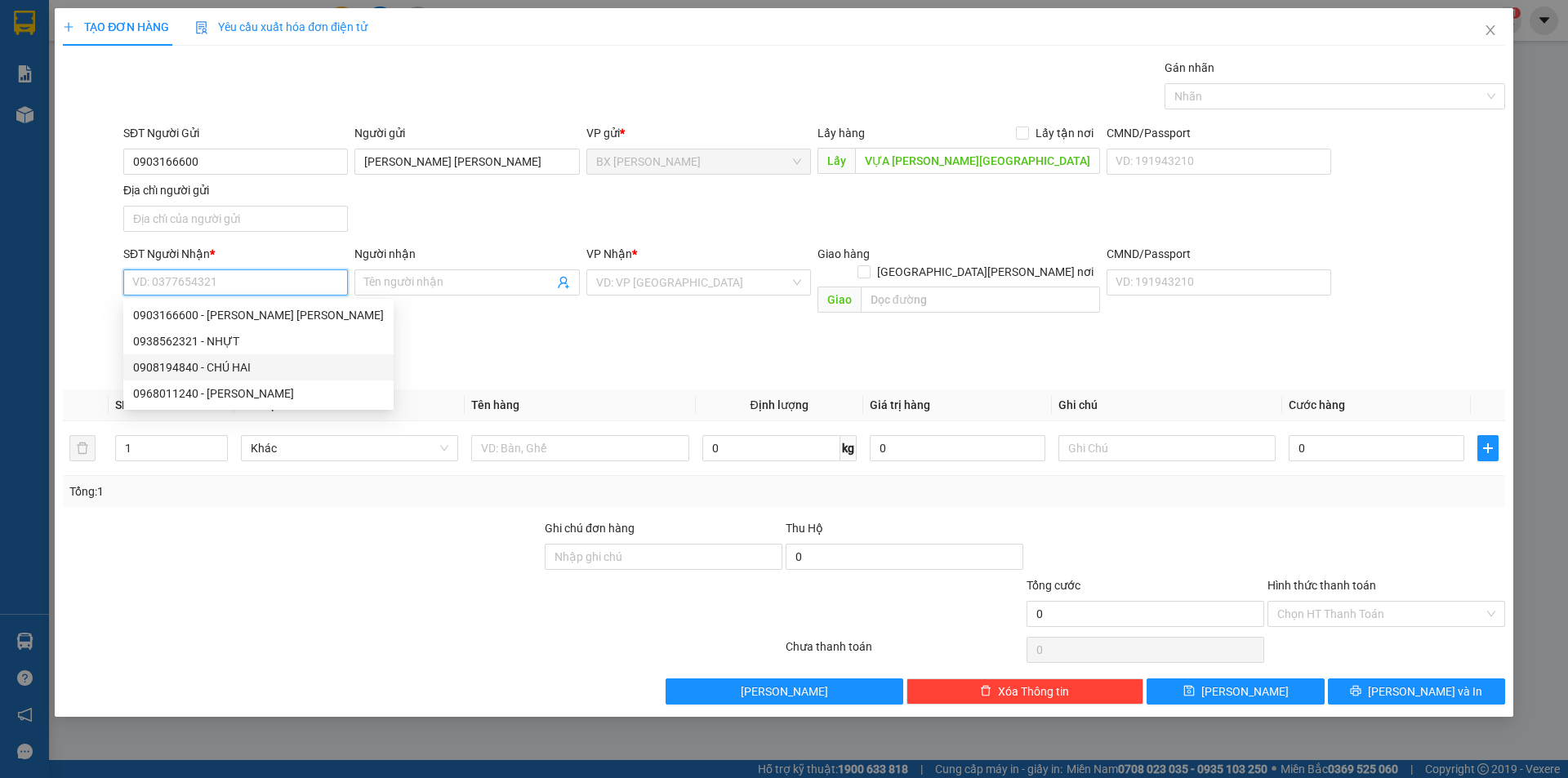
click at [218, 362] on div "0908194840 - CHÚ HAI" at bounding box center [258, 367] width 251 height 18
type input "0908194840"
type input "CHÚ HAI"
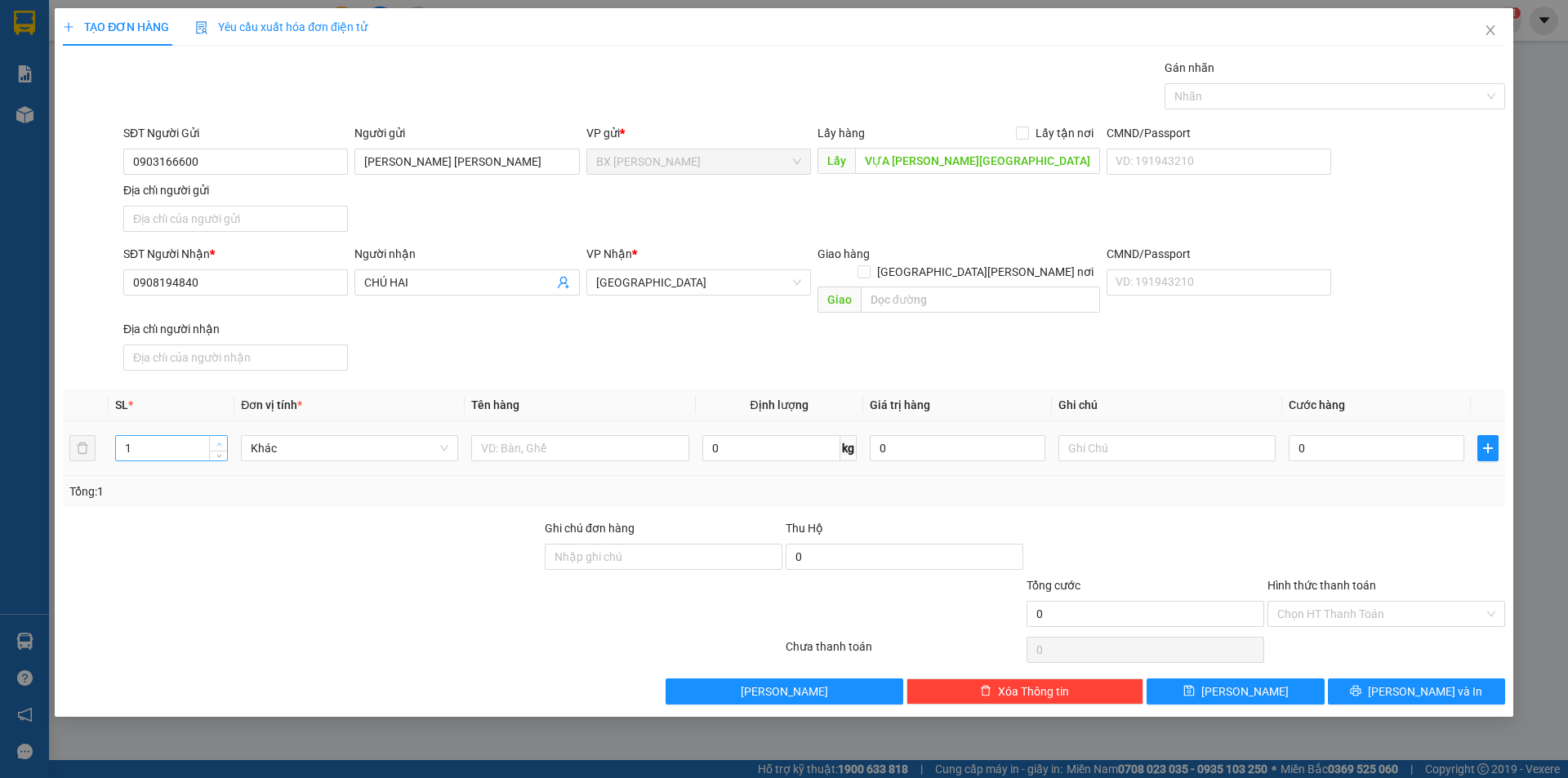
type input "2"
click at [221, 441] on icon "up" at bounding box center [220, 444] width 6 height 6
click at [512, 435] on input "text" at bounding box center [580, 448] width 217 height 26
type input "THÙNG"
click at [1354, 678] on button "Lưu và In" at bounding box center [1417, 691] width 178 height 26
